Goal: Information Seeking & Learning: Check status

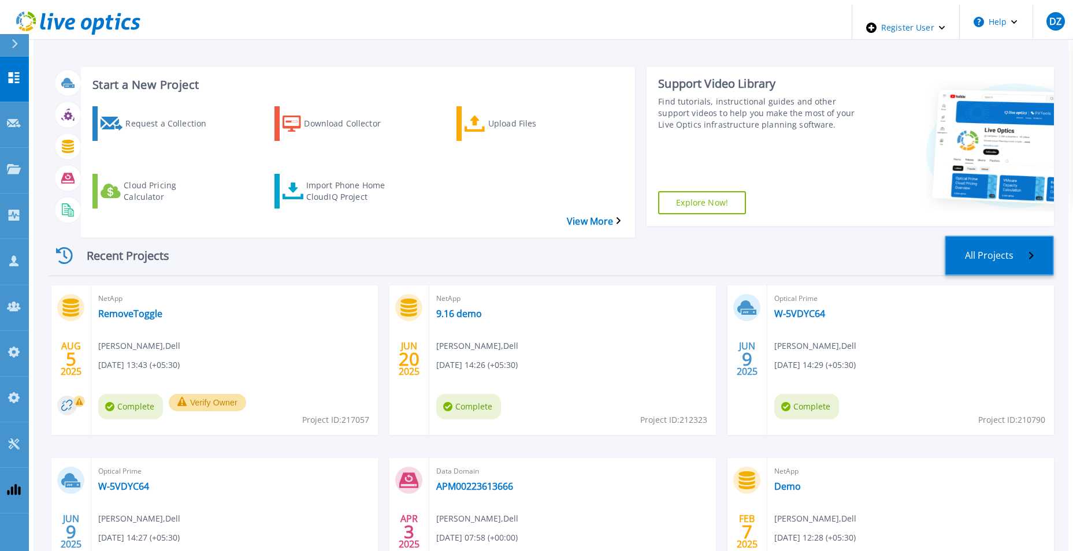
click at [666, 239] on link "All Projects" at bounding box center [999, 256] width 109 height 40
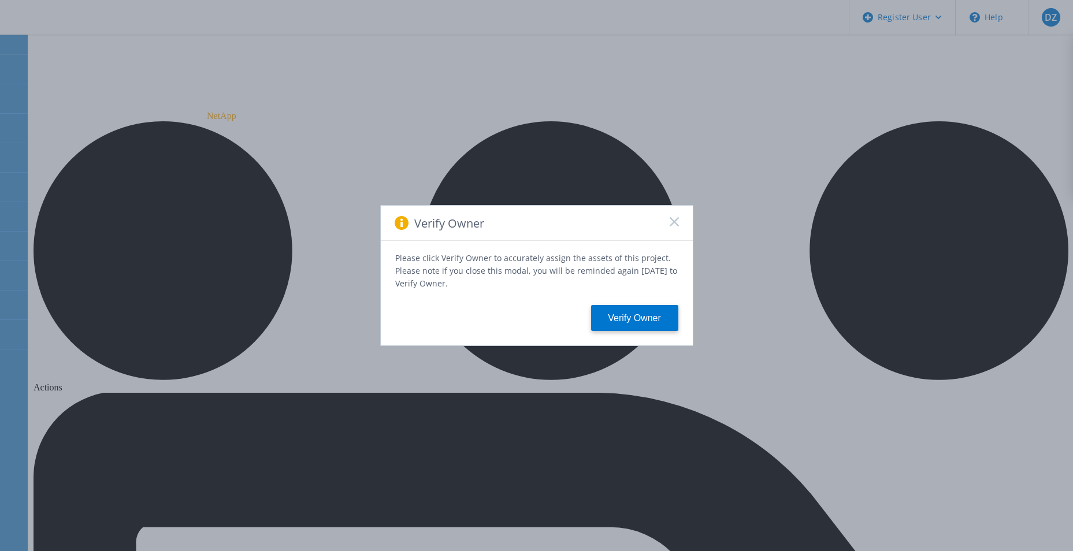
click at [666, 217] on div "Verify Owner" at bounding box center [537, 223] width 312 height 35
click at [666, 224] on icon at bounding box center [674, 221] width 9 height 9
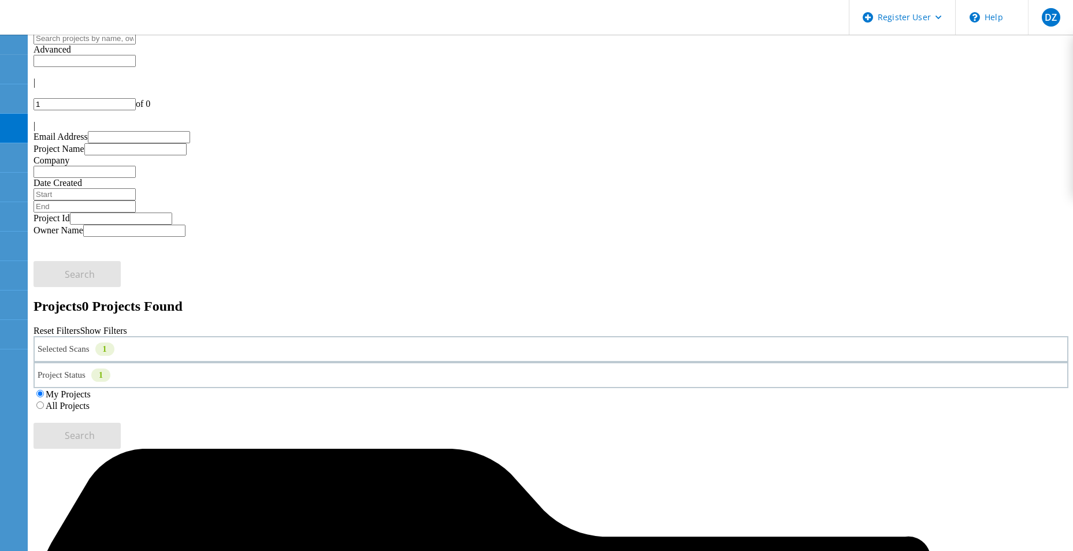
click at [90, 401] on label "All Projects" at bounding box center [68, 406] width 44 height 10
click at [44, 402] on input "All Projects" at bounding box center [40, 406] width 8 height 8
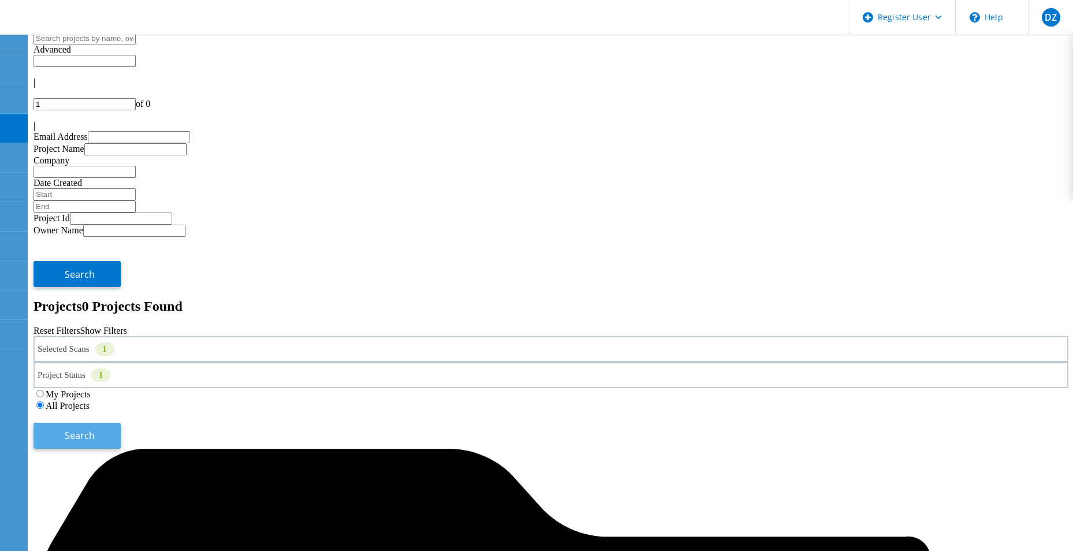
click at [121, 423] on button "Search" at bounding box center [77, 436] width 87 height 26
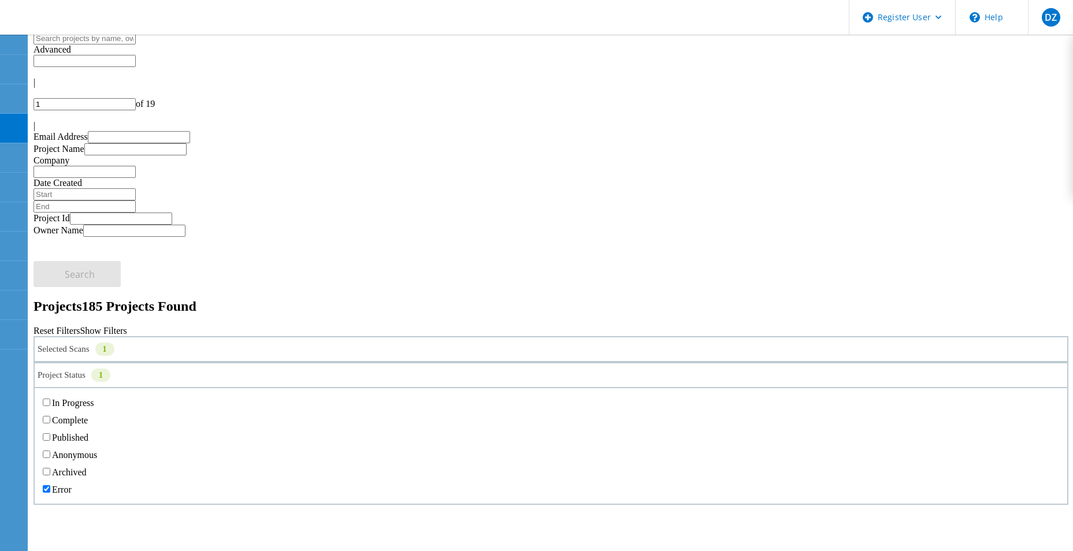
click at [584, 362] on div "Project Status 1" at bounding box center [551, 375] width 1035 height 26
click at [72, 485] on label "Error" at bounding box center [62, 490] width 20 height 10
click at [50, 485] on input "Error" at bounding box center [47, 489] width 8 height 8
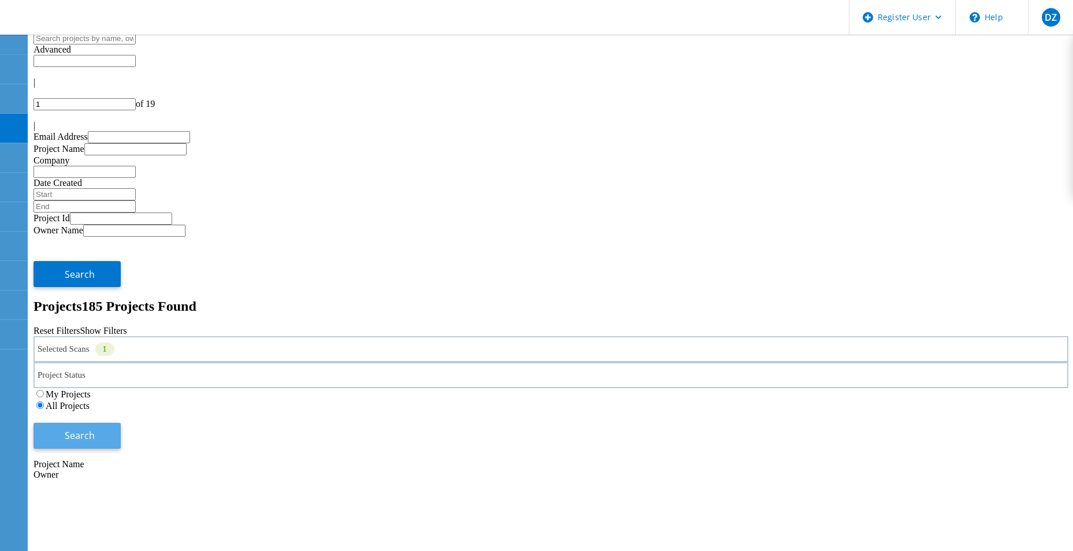
click at [121, 423] on button "Search" at bounding box center [77, 436] width 87 height 26
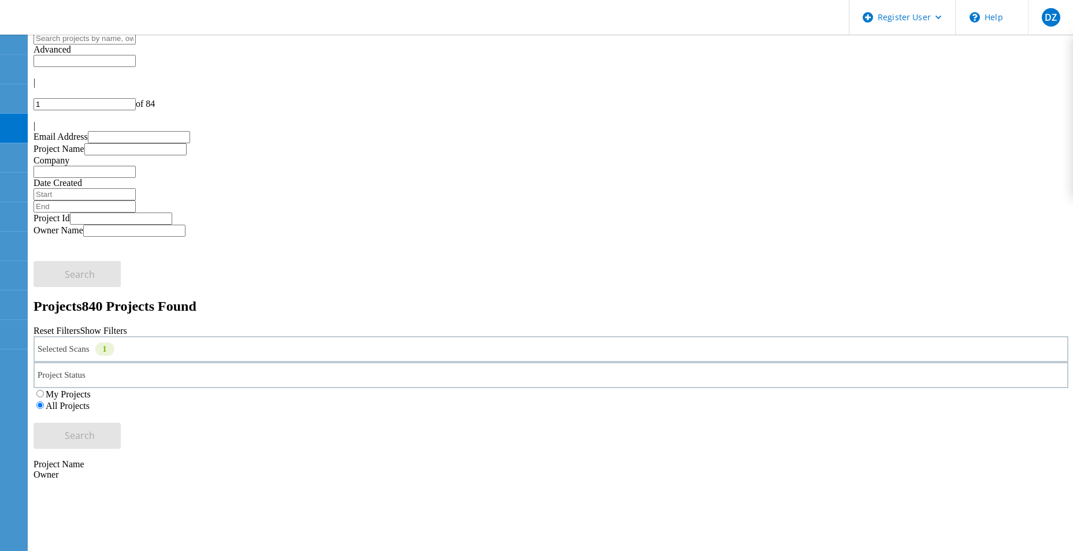
scroll to position [328, 0]
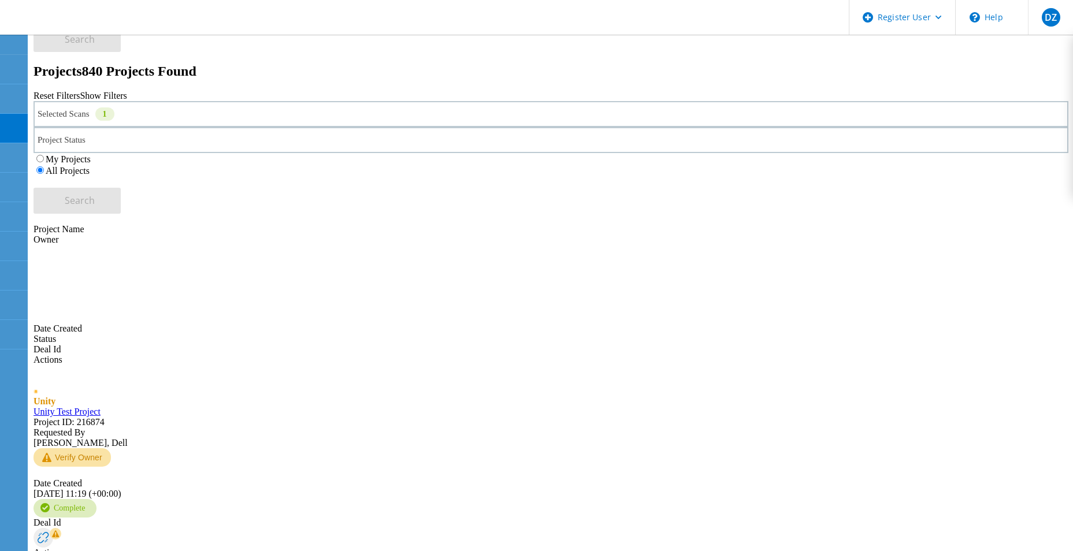
scroll to position [39, 0]
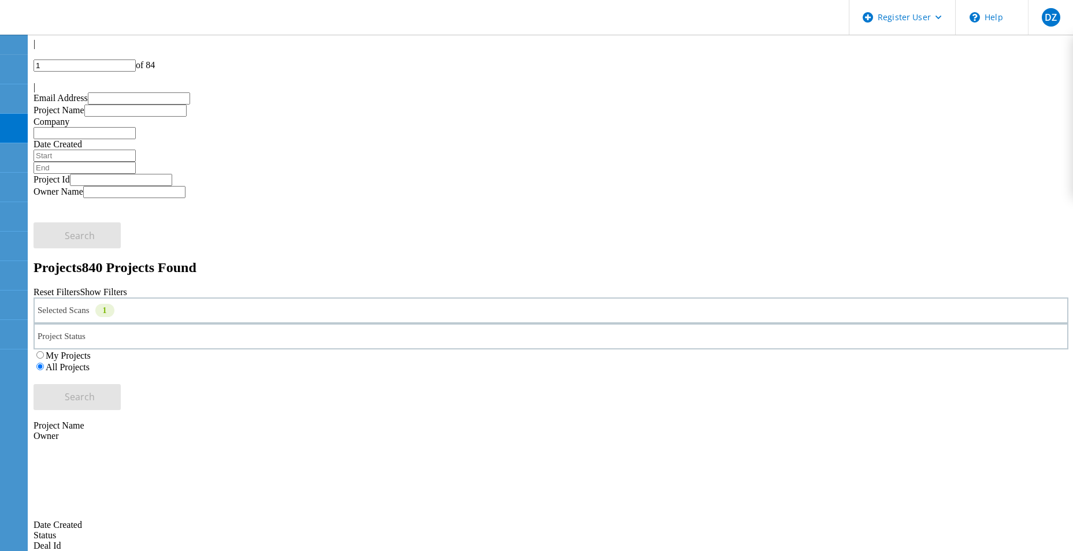
click at [1053, 82] on div "|" at bounding box center [551, 87] width 1035 height 10
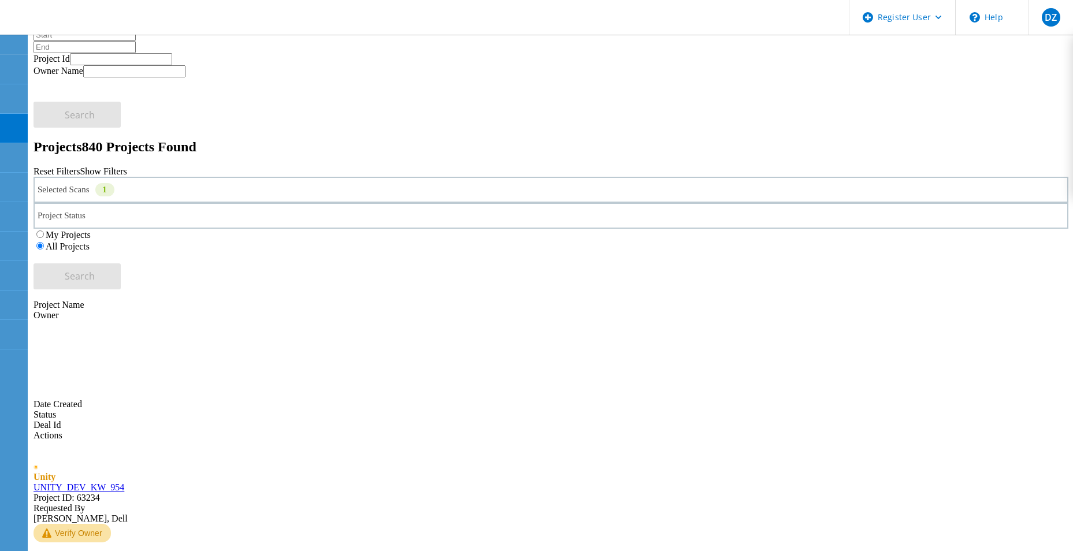
scroll to position [0, 0]
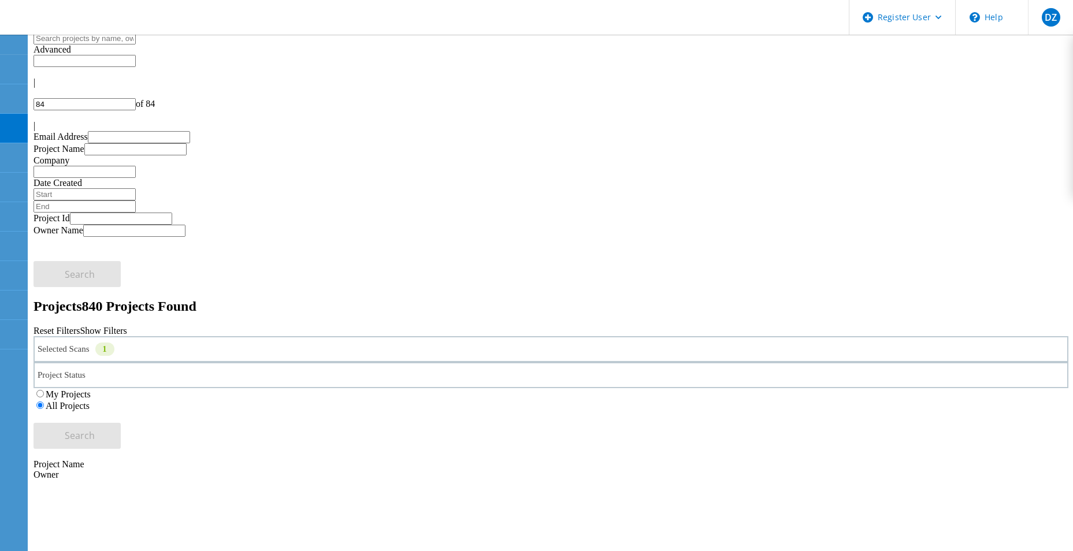
click at [40, 96] on icon at bounding box center [37, 101] width 7 height 10
type input "83"
click at [573, 362] on div "Project Status" at bounding box center [551, 375] width 1035 height 26
click at [136, 44] on input "text" at bounding box center [85, 38] width 102 height 12
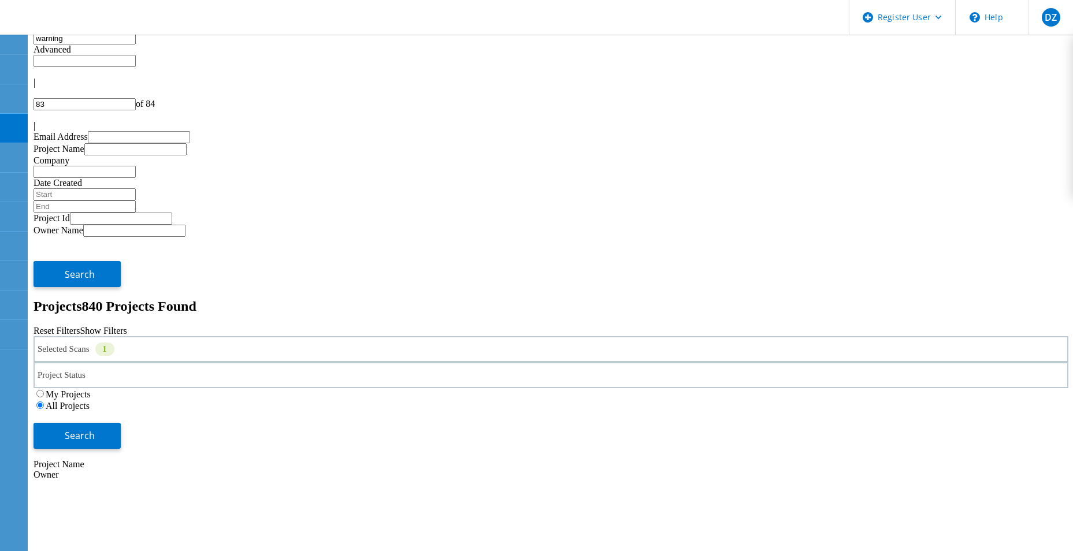
type input "warning"
type input "1"
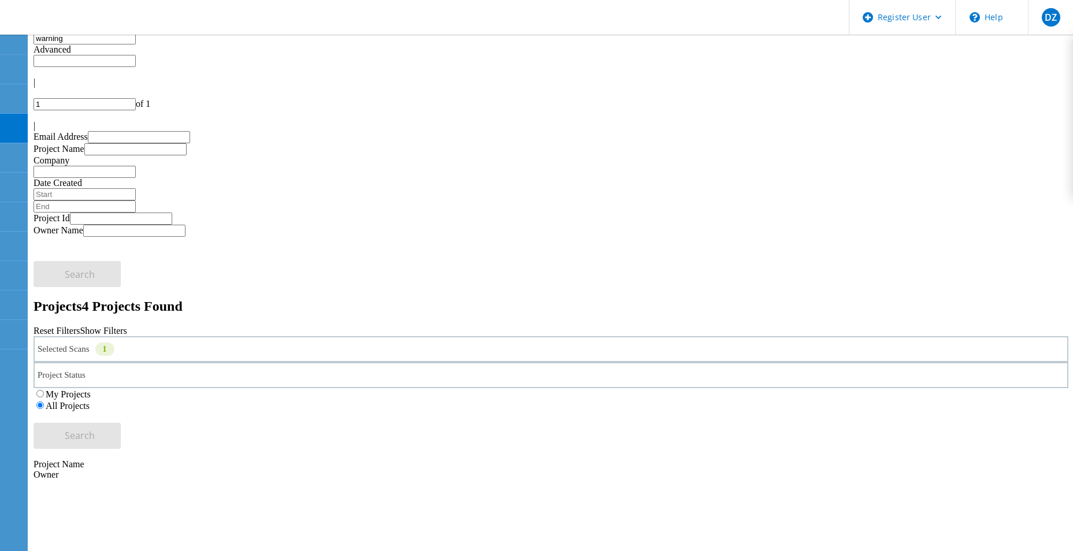
click at [121, 352] on icon at bounding box center [117, 353] width 6 height 3
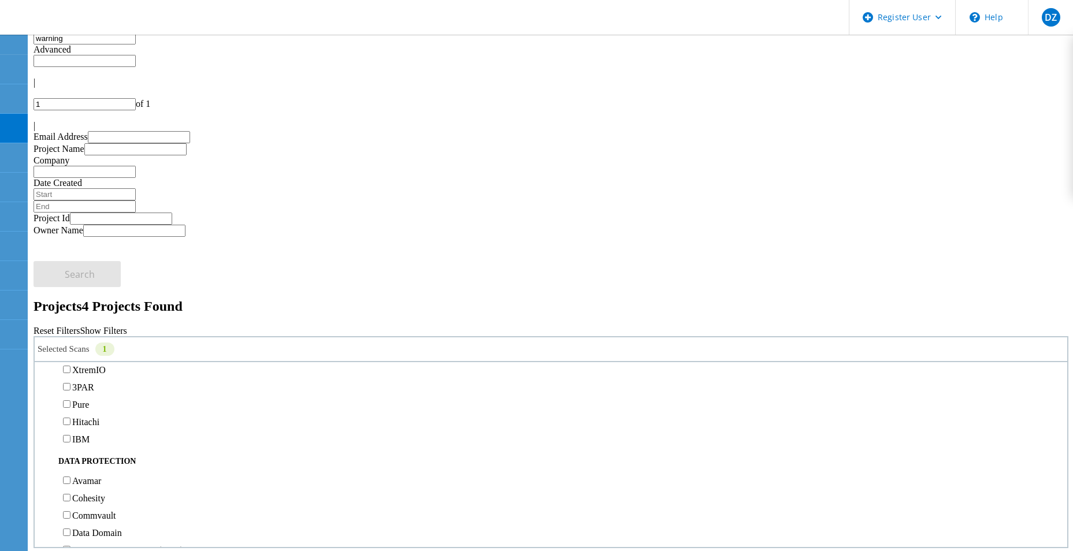
scroll to position [404, 0]
click at [99, 318] on label "NetApp" at bounding box center [86, 323] width 29 height 10
click at [70, 318] on input "NetApp" at bounding box center [67, 322] width 8 height 8
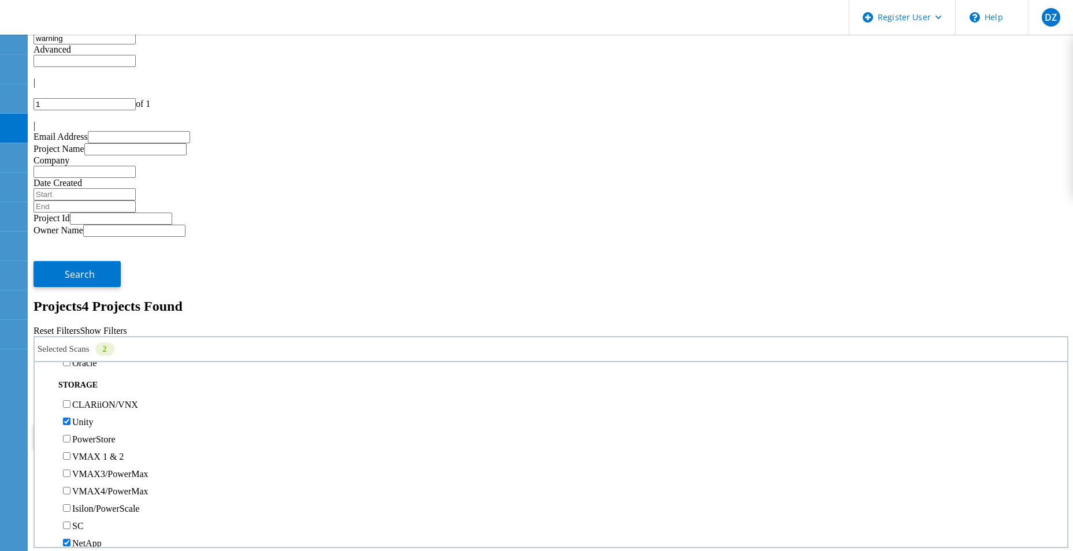
scroll to position [173, 0]
click at [92, 428] on label "Unity" at bounding box center [82, 433] width 21 height 10
click at [70, 428] on input "Unity" at bounding box center [67, 432] width 8 height 8
click at [121, 423] on button "Search" at bounding box center [77, 436] width 87 height 26
